Goal: Task Accomplishment & Management: Manage account settings

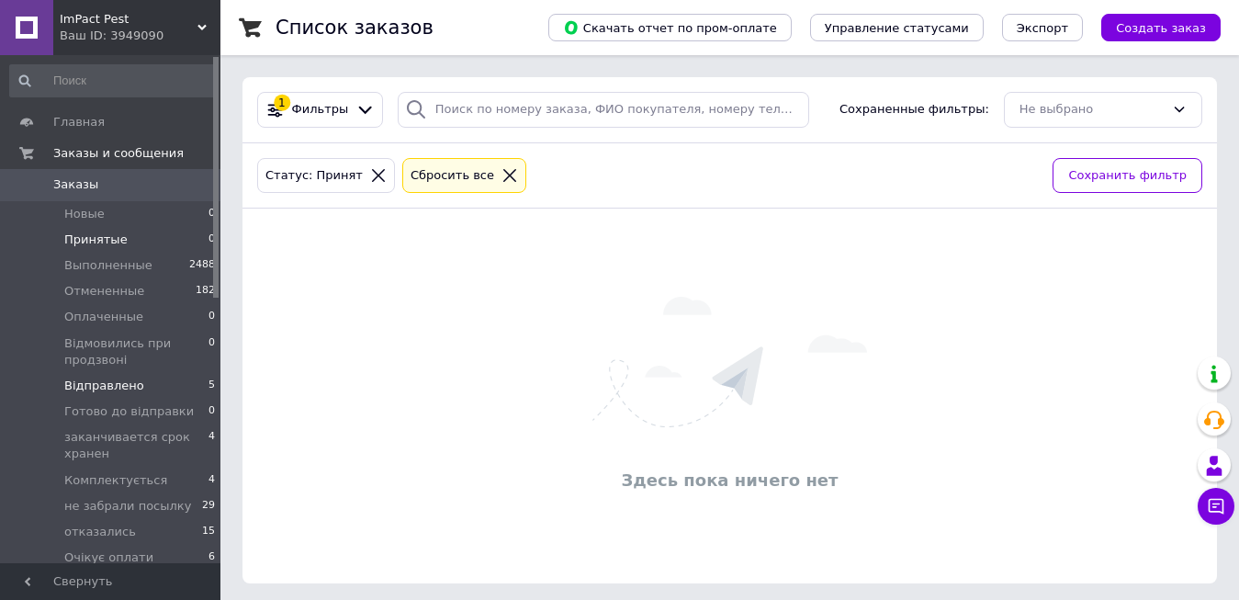
click at [134, 389] on li "Відправлено 5" at bounding box center [113, 386] width 226 height 26
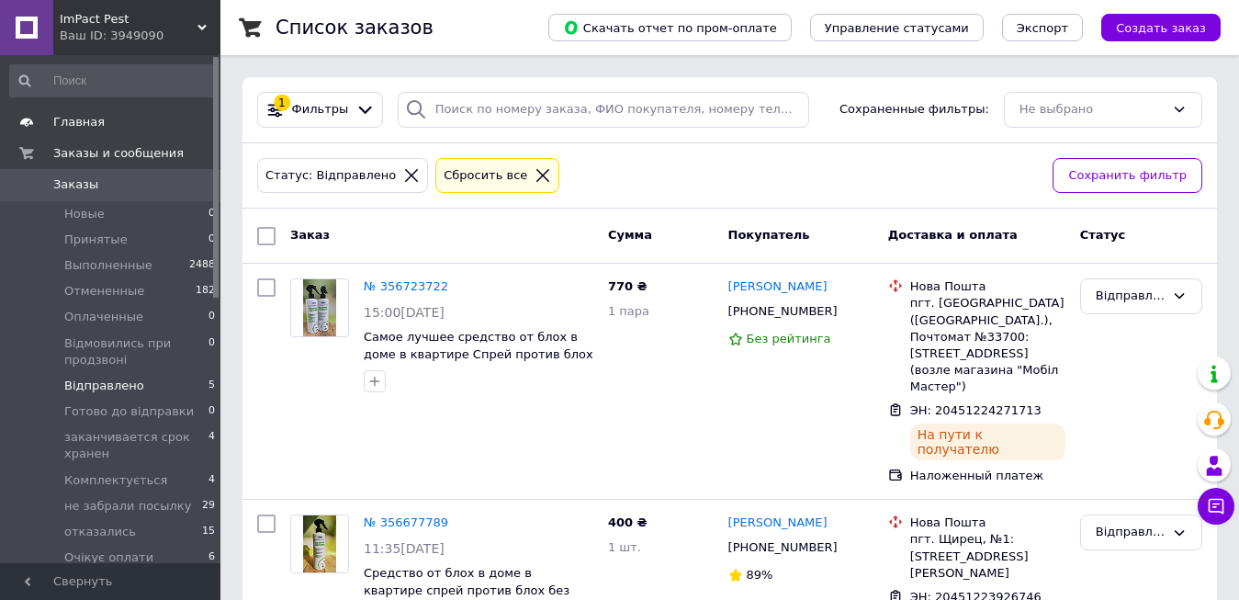
click at [78, 134] on link "Главная" at bounding box center [113, 122] width 226 height 31
